Goal: Navigation & Orientation: Find specific page/section

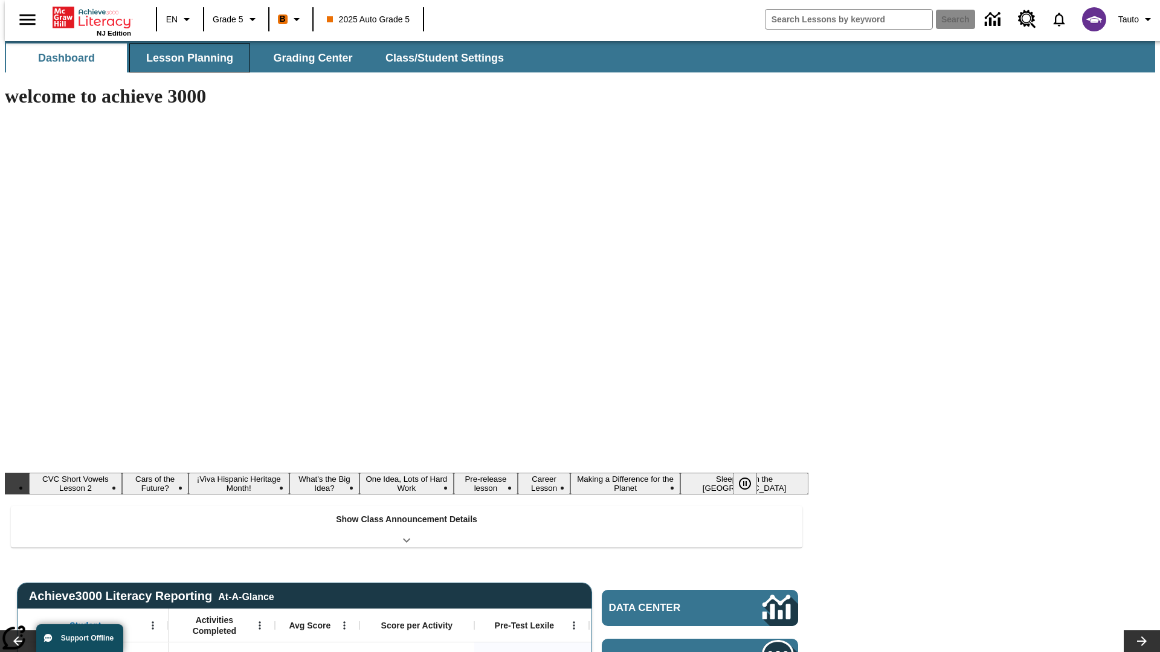
click at [185, 58] on button "Lesson Planning" at bounding box center [189, 57] width 121 height 29
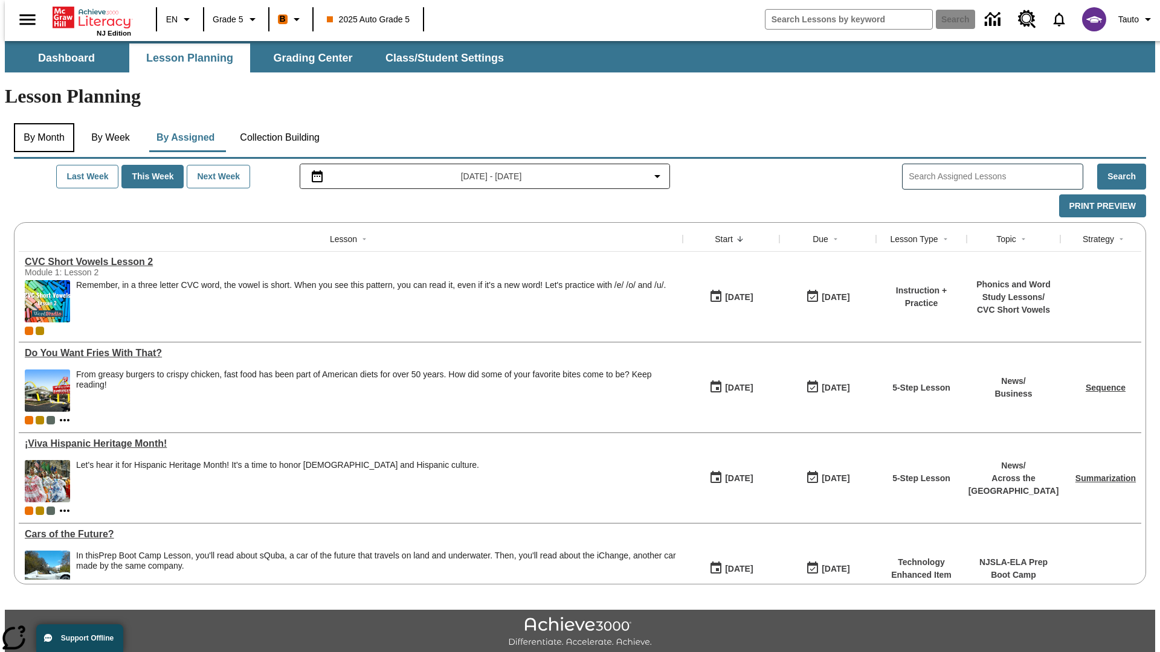
click at [40, 123] on button "By Month" at bounding box center [44, 137] width 60 height 29
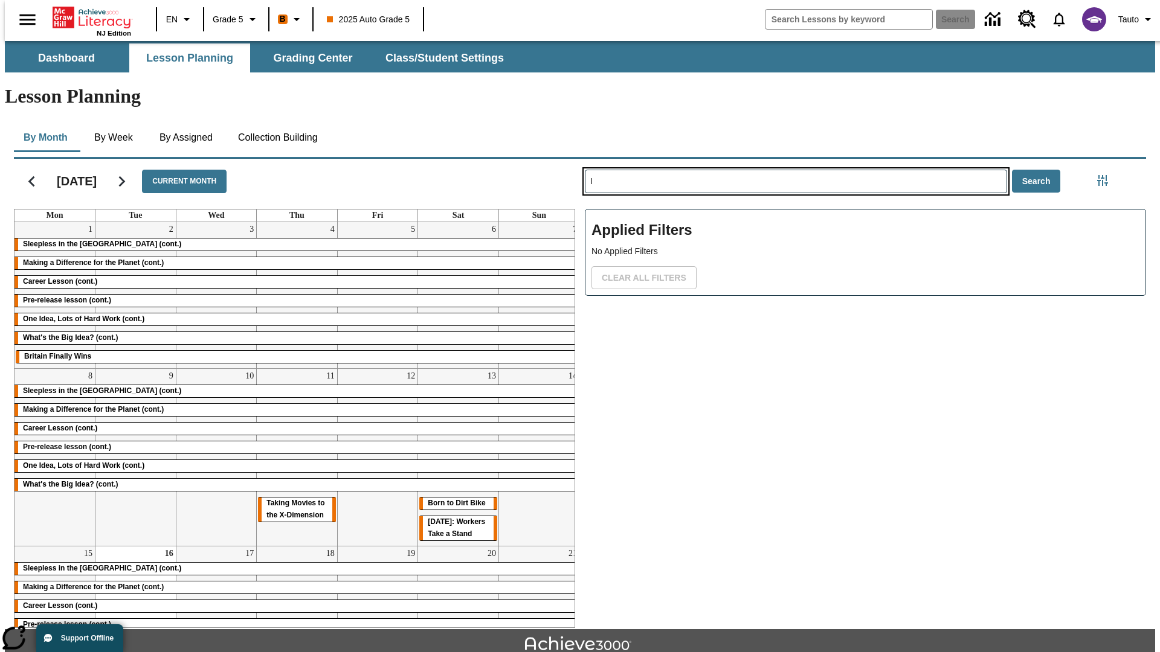
type input "I"
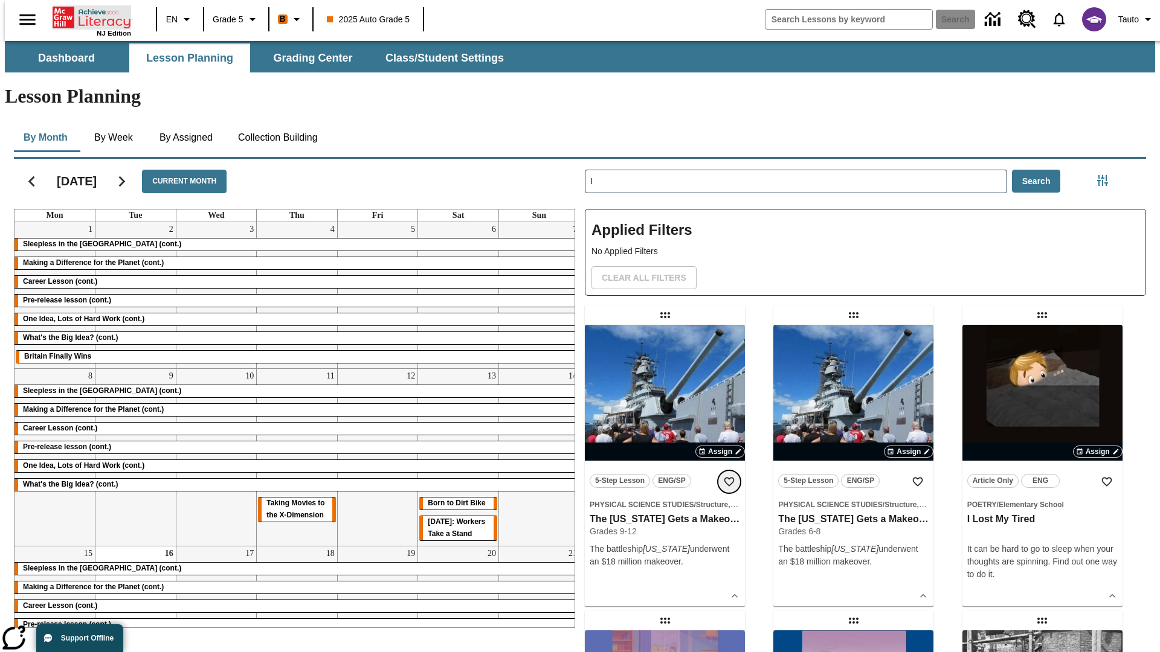
click at [729, 476] on icon "Add to Favorites" at bounding box center [729, 482] width 12 height 12
click at [87, 16] on icon "Home" at bounding box center [93, 17] width 80 height 24
